Goal: Task Accomplishment & Management: Use online tool/utility

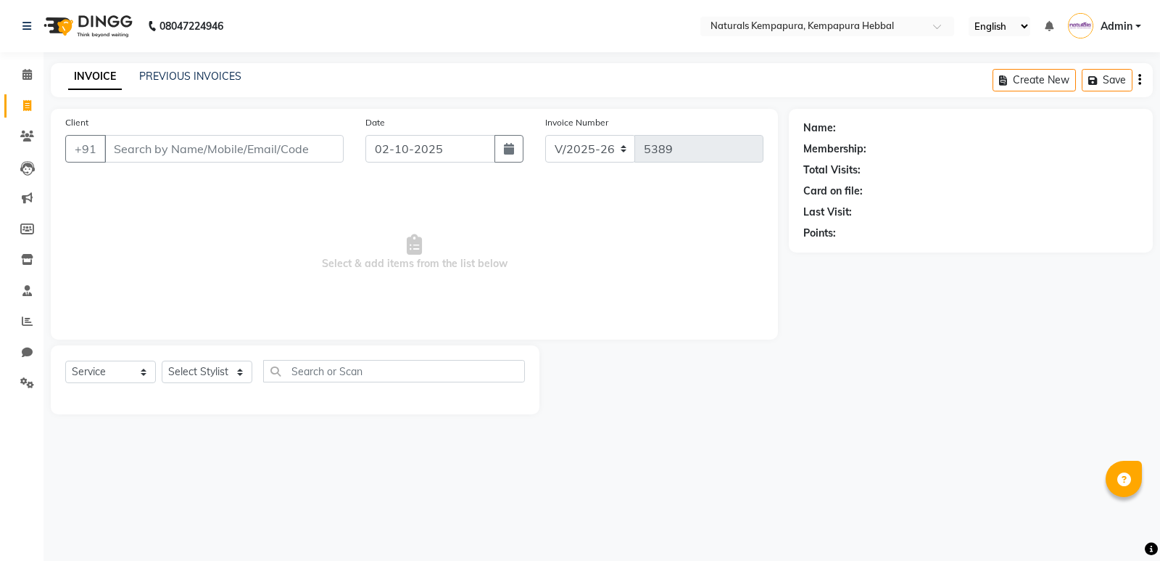
select select "7848"
select select "service"
click at [198, 83] on div "PREVIOUS INVOICES" at bounding box center [190, 76] width 102 height 15
click at [34, 318] on span at bounding box center [27, 321] width 25 height 17
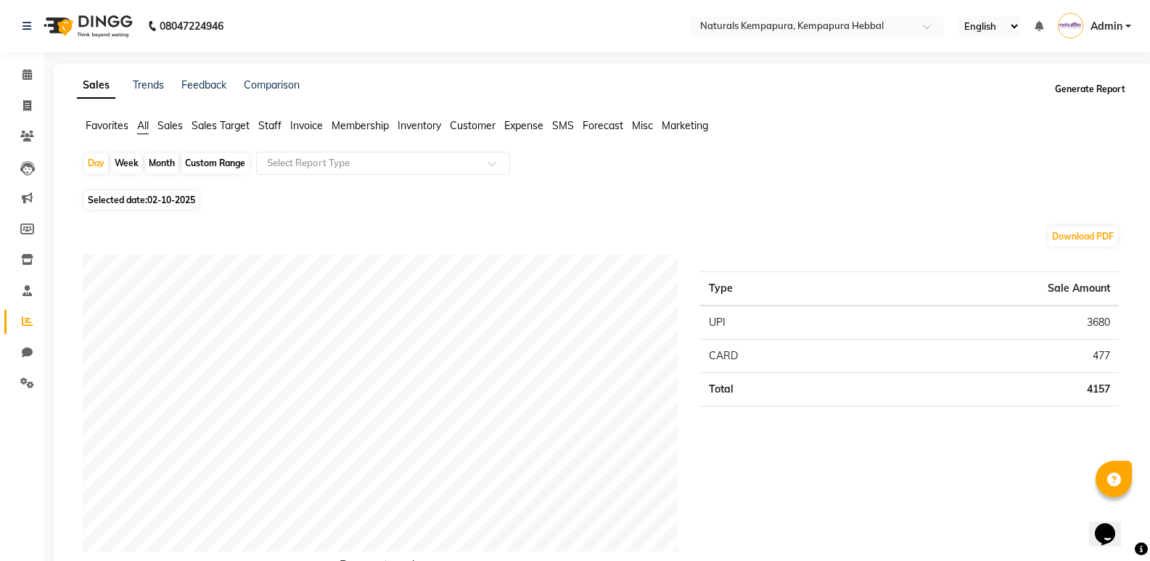
click at [1108, 81] on button "Generate Report" at bounding box center [1090, 89] width 78 height 20
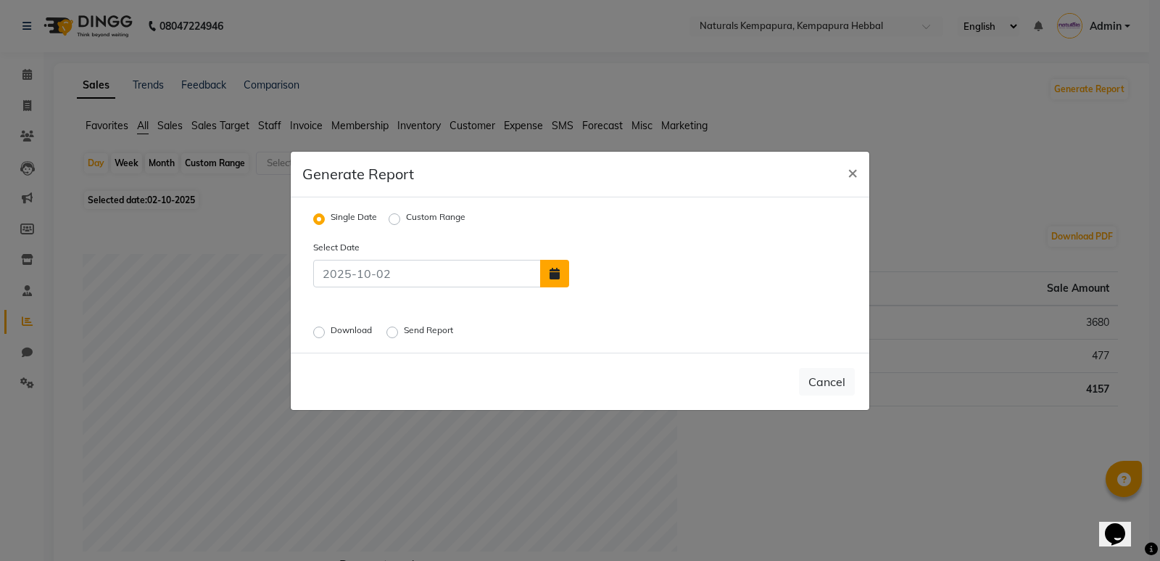
click at [558, 271] on icon "button" at bounding box center [555, 274] width 10 height 12
select select "10"
select select "2025"
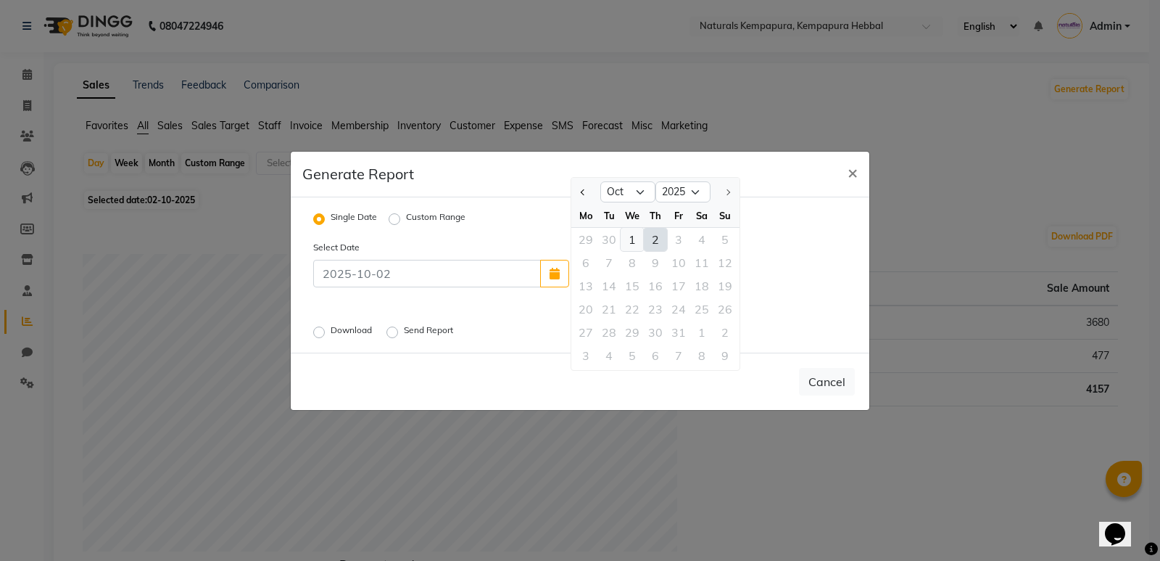
click at [632, 237] on div "1" at bounding box center [632, 239] width 23 height 23
type input "01-10-2025"
click at [325, 331] on div "Download" at bounding box center [344, 331] width 62 height 17
click at [331, 332] on label "Download" at bounding box center [353, 331] width 44 height 17
click at [319, 332] on input "Download" at bounding box center [321, 331] width 10 height 10
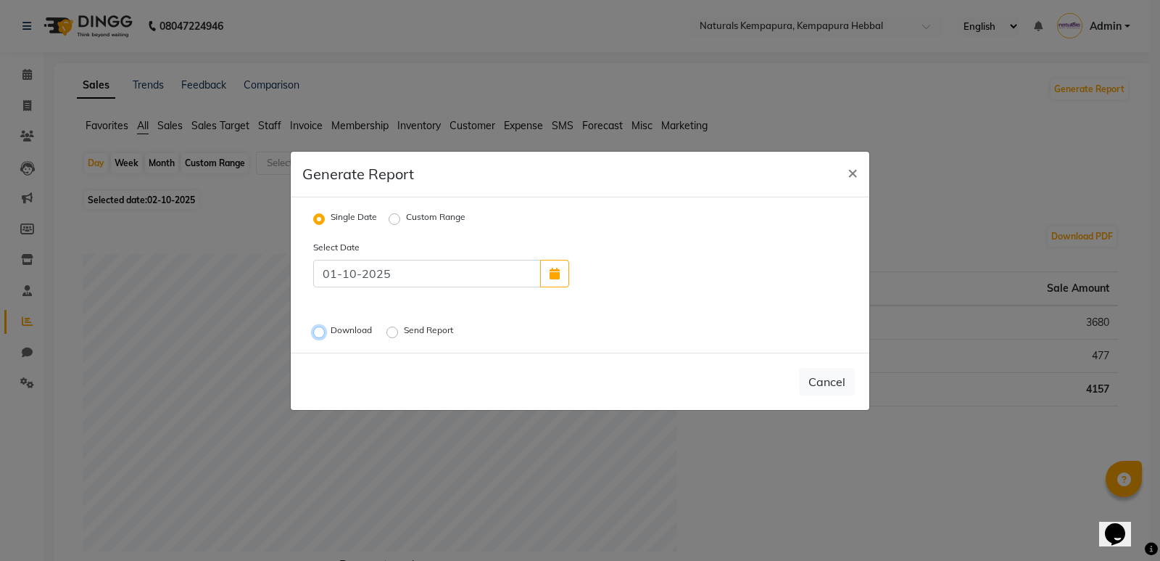
radio input "true"
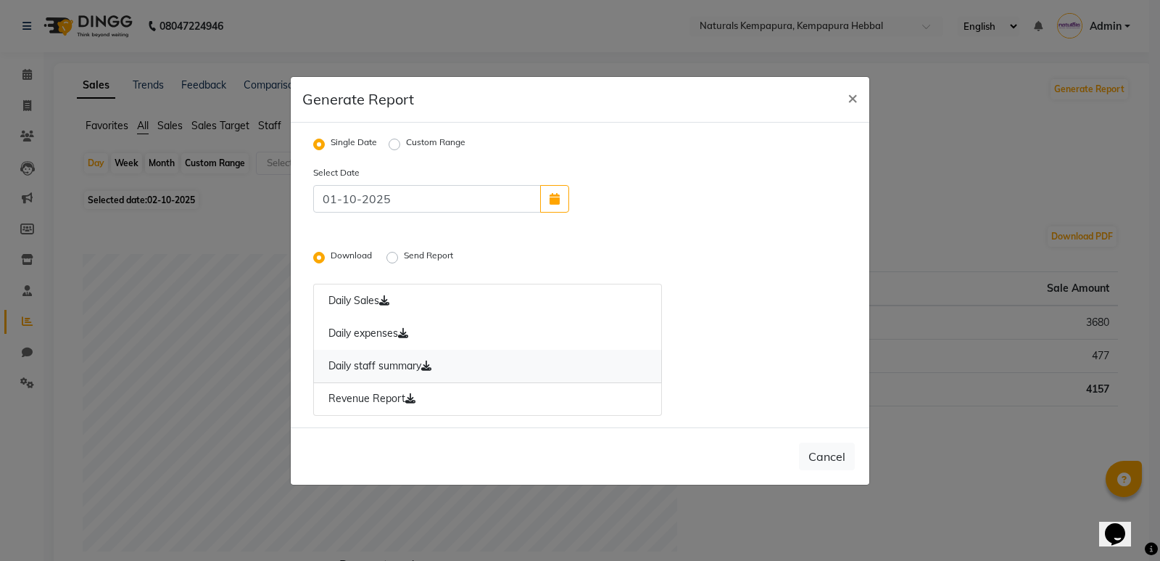
click at [371, 371] on link "Daily staff summary" at bounding box center [487, 366] width 349 height 33
click at [360, 310] on link "Daily Sales" at bounding box center [487, 301] width 349 height 34
click at [854, 101] on span "×" at bounding box center [853, 97] width 10 height 22
radio input "false"
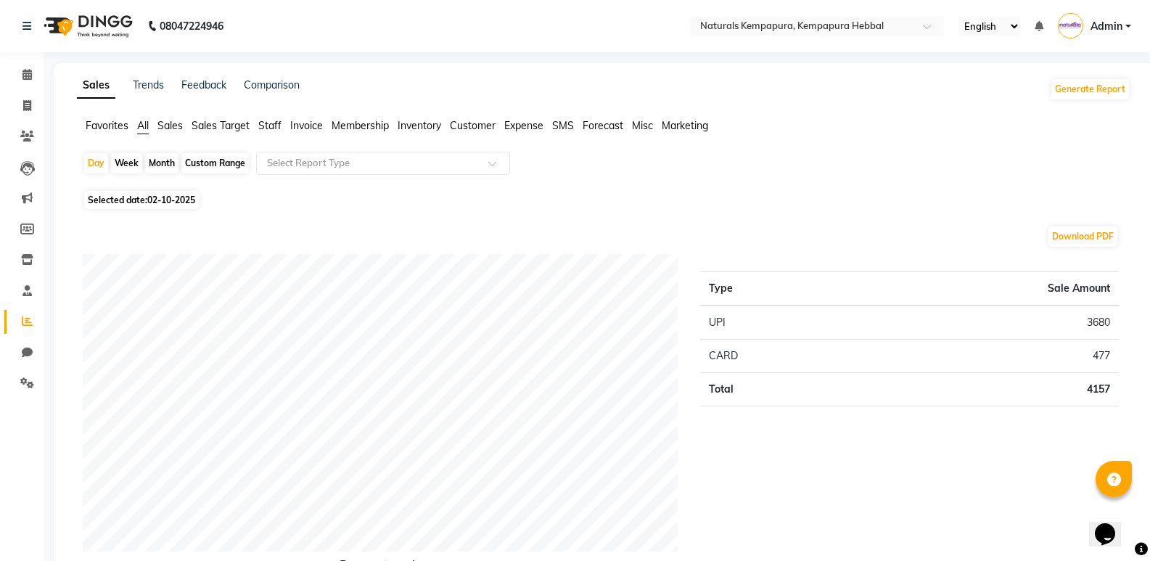
click at [176, 197] on span "02-10-2025" at bounding box center [171, 199] width 48 height 11
select select "10"
select select "2025"
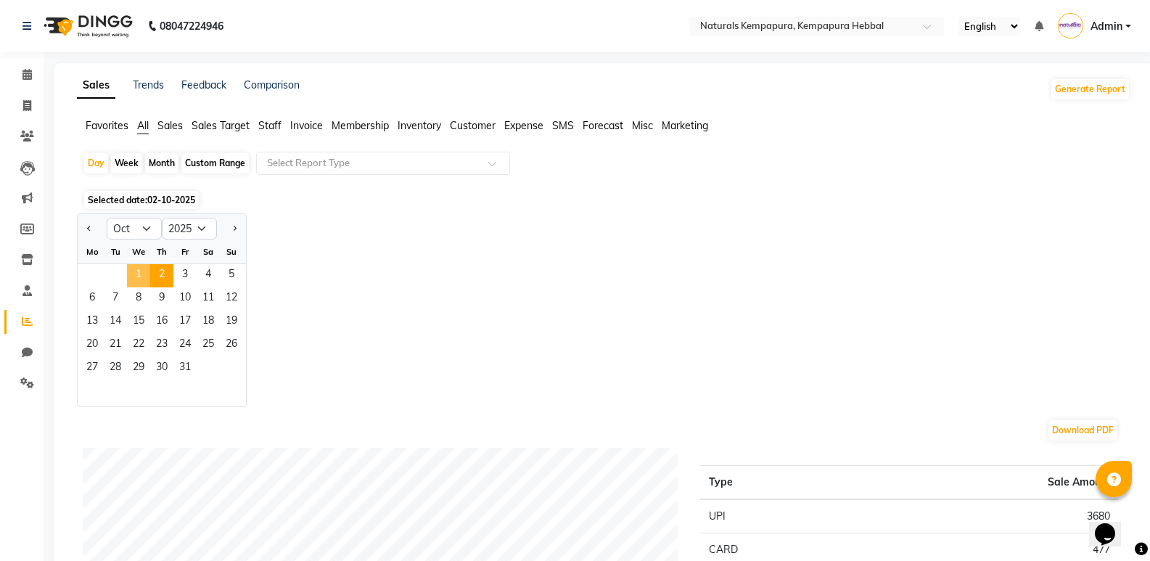
click at [138, 284] on span "1" at bounding box center [138, 275] width 23 height 23
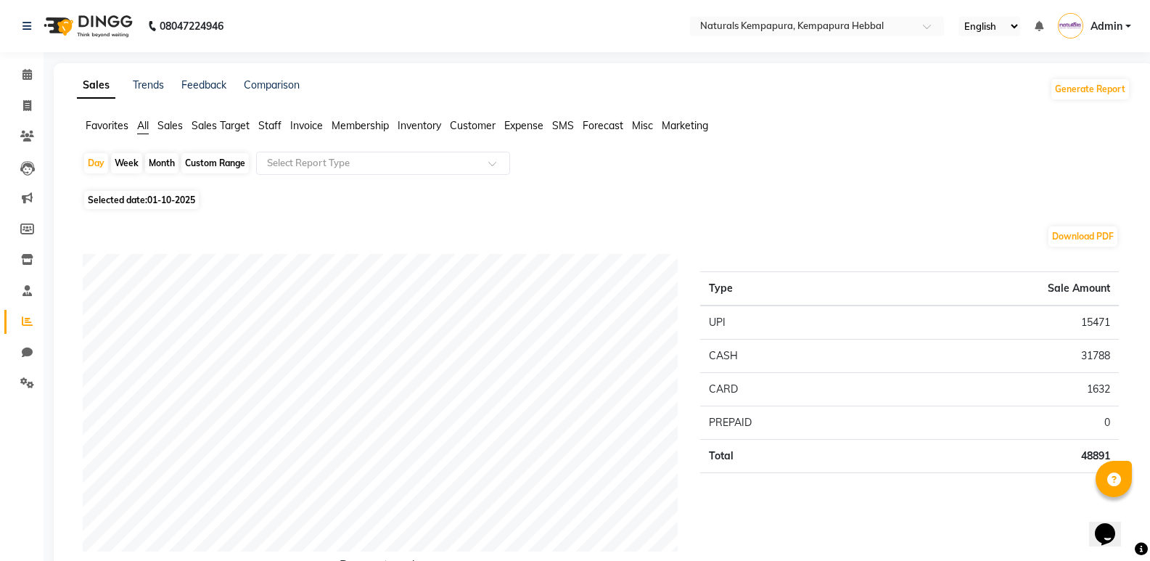
click at [273, 124] on span "Staff" at bounding box center [269, 125] width 23 height 13
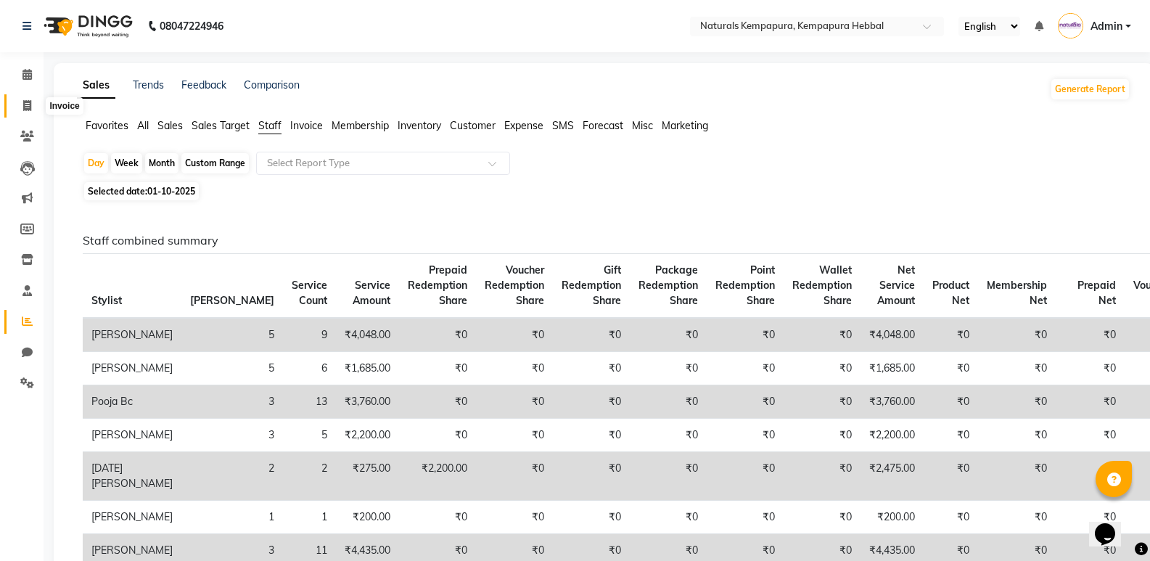
click at [34, 113] on span at bounding box center [27, 106] width 25 height 17
select select "service"
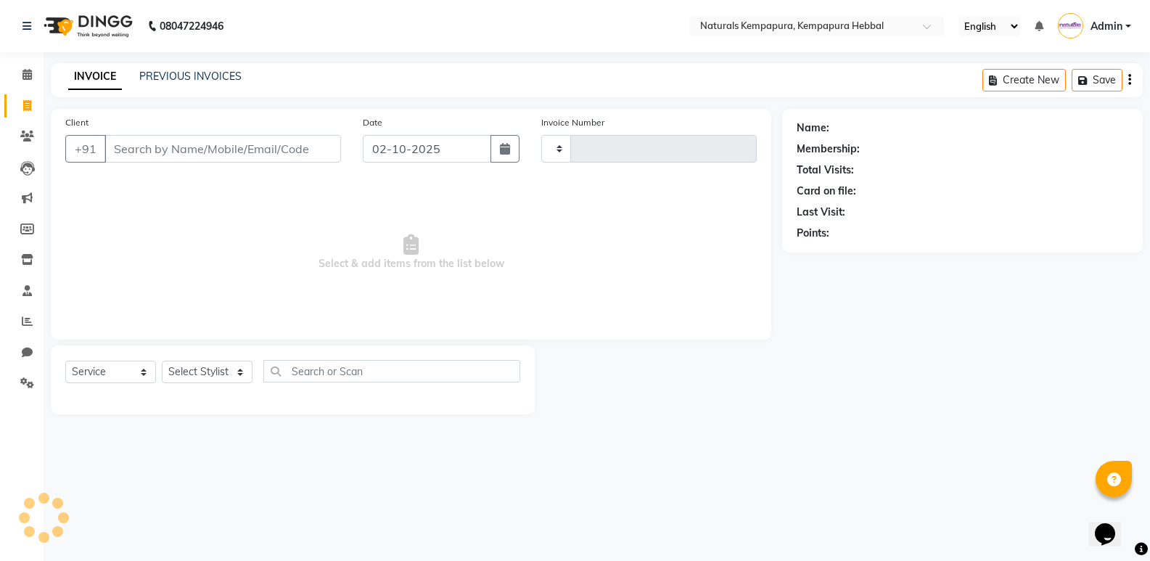
type input "5389"
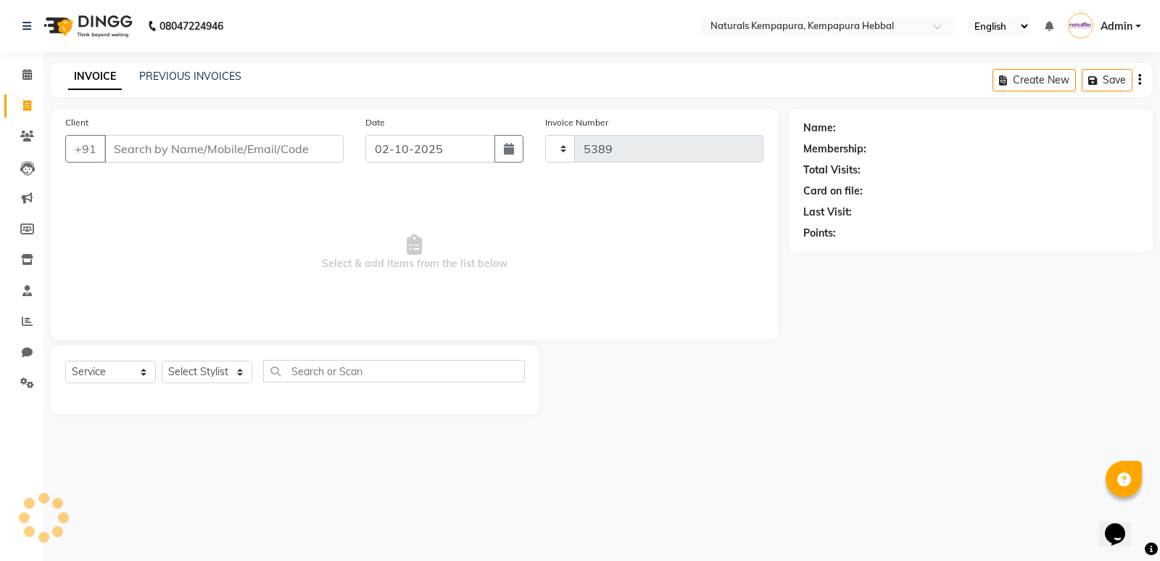
select select "7848"
click at [211, 151] on input "Client" at bounding box center [223, 149] width 239 height 28
